Goal: Task Accomplishment & Management: Manage account settings

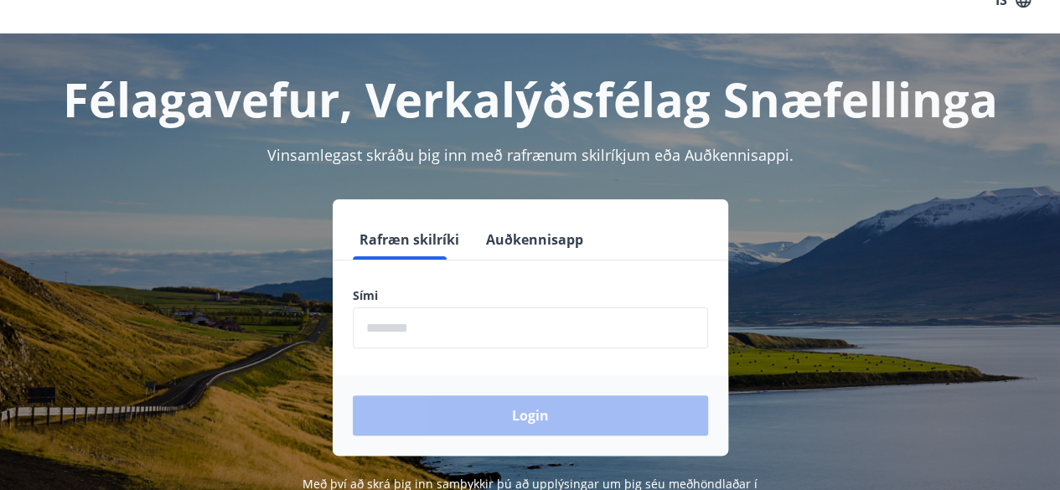
scroll to position [101, 0]
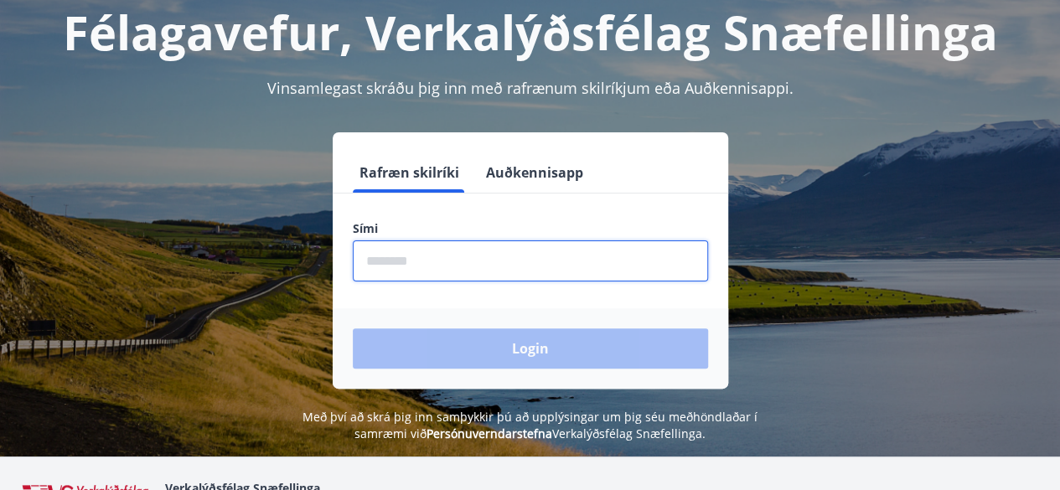
click at [519, 269] on input "phone" at bounding box center [530, 260] width 355 height 41
type input "********"
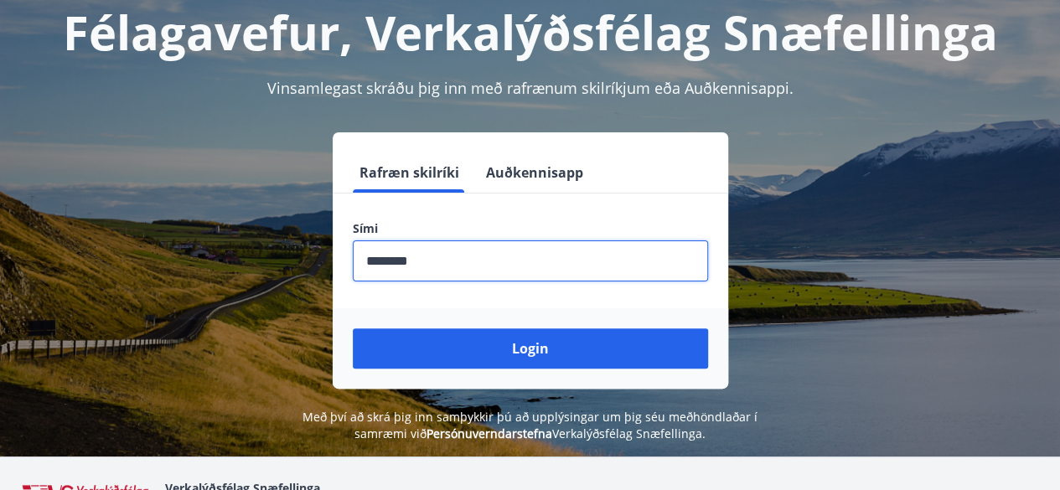
click at [353, 328] on button "Login" at bounding box center [530, 348] width 355 height 40
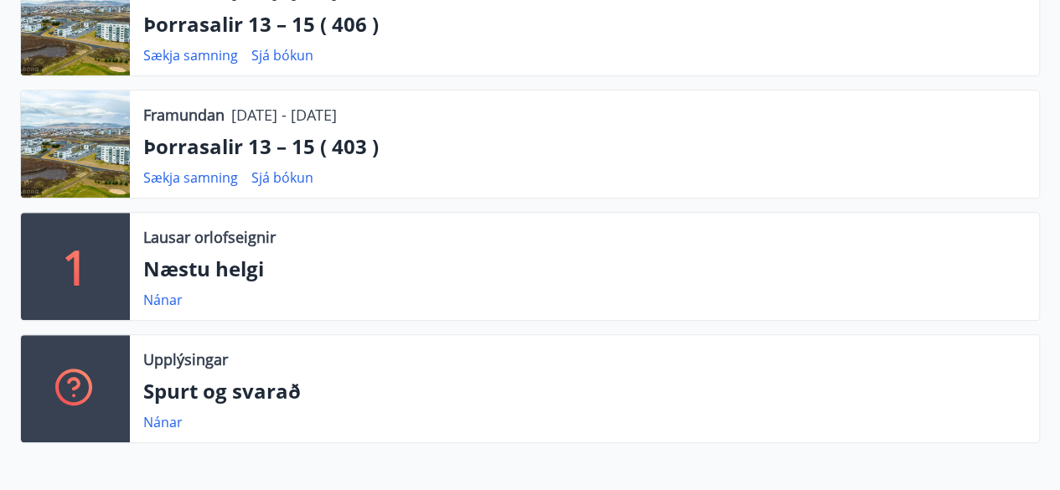
scroll to position [436, 0]
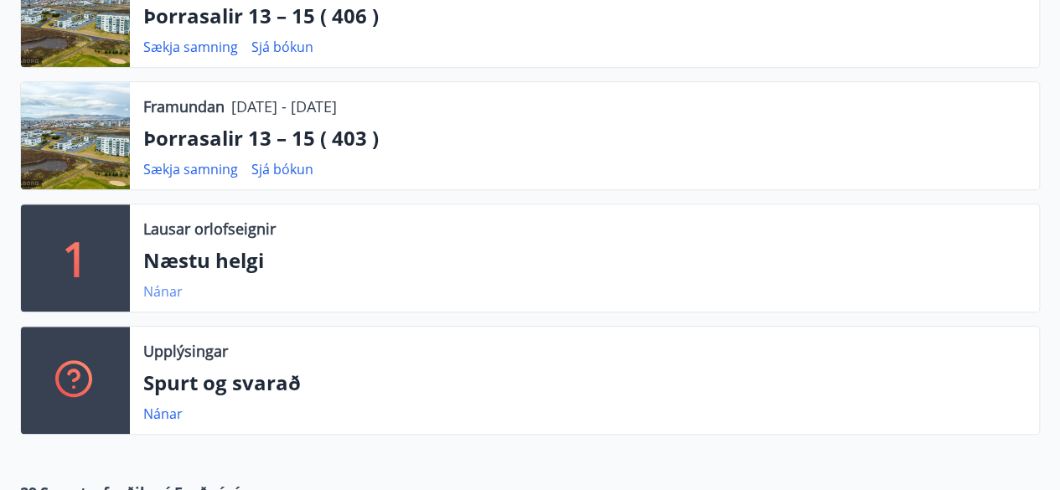
click at [164, 291] on link "Nánar" at bounding box center [162, 291] width 39 height 18
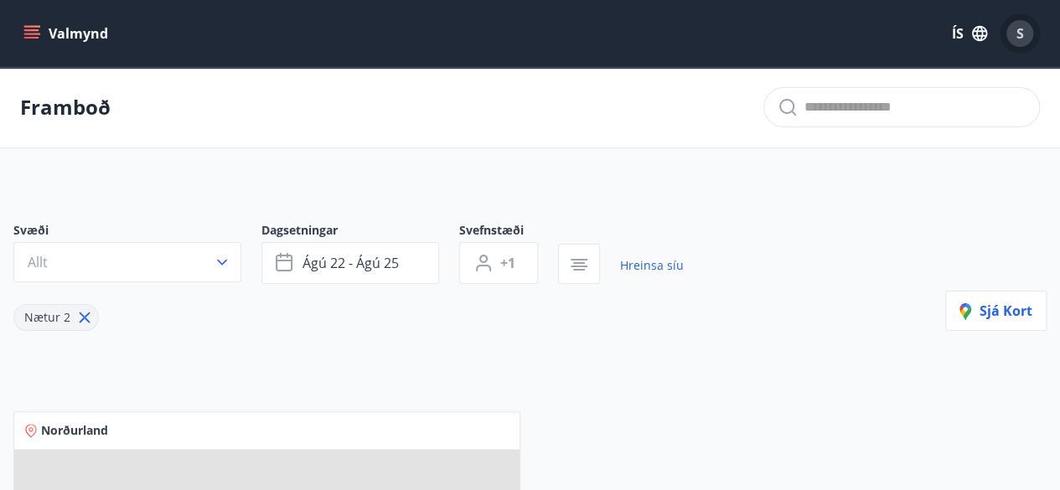
click at [1016, 31] on span "S" at bounding box center [1020, 33] width 8 height 18
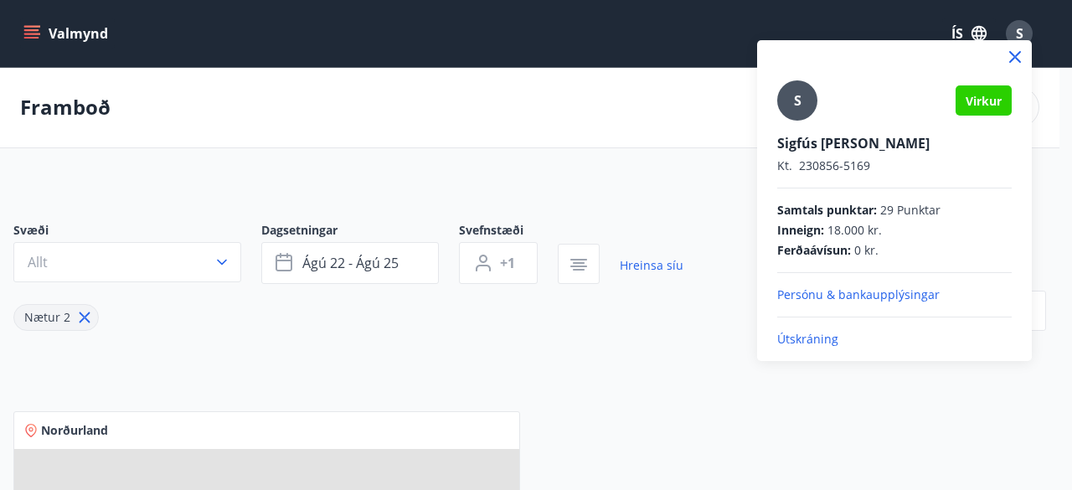
click at [802, 339] on p "Útskráning" at bounding box center [894, 339] width 235 height 17
